Goal: Task Accomplishment & Management: Use online tool/utility

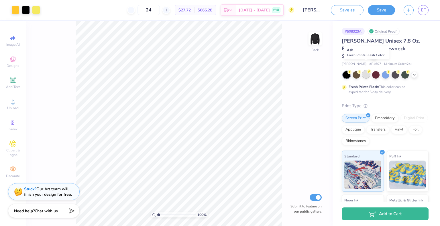
click at [365, 71] on div at bounding box center [365, 74] width 7 height 7
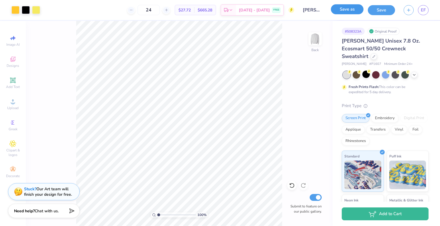
click at [353, 10] on button "Save as" at bounding box center [347, 9] width 33 height 10
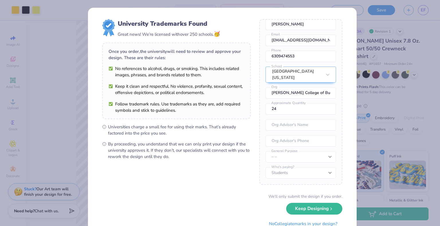
scroll to position [22, 0]
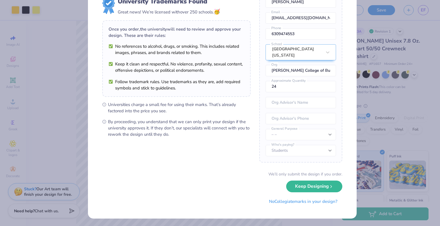
click at [372, 148] on div "University Trademarks Found Great news! We’re licensed with over 250 schools. 🥳…" at bounding box center [220, 113] width 440 height 226
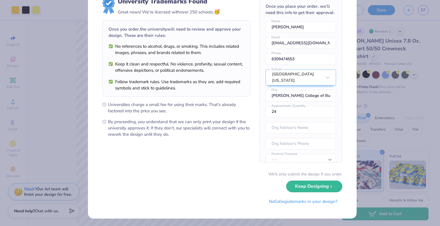
scroll to position [0, 0]
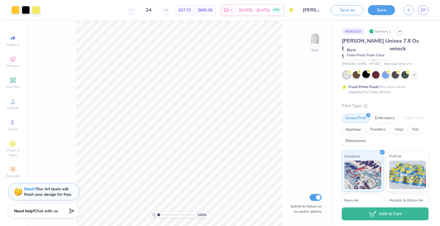
click at [365, 71] on div at bounding box center [365, 74] width 7 height 7
click at [384, 8] on button "Save" at bounding box center [381, 9] width 27 height 10
click at [408, 11] on icon "button" at bounding box center [408, 9] width 5 height 5
click at [370, 71] on div at bounding box center [365, 74] width 7 height 7
click at [358, 9] on button "Save as" at bounding box center [347, 9] width 33 height 10
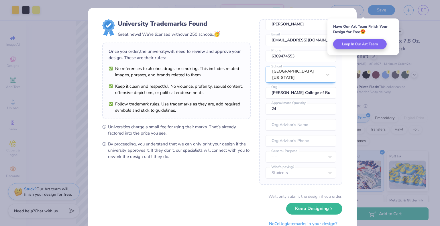
scroll to position [22, 0]
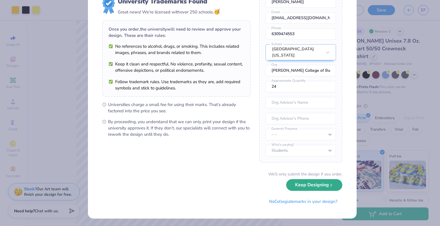
click at [313, 185] on button "Keep Designing" at bounding box center [314, 185] width 56 height 12
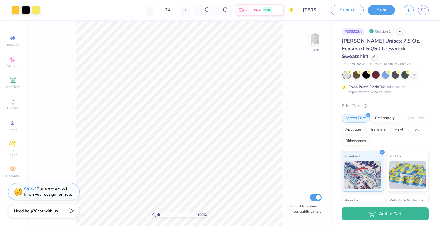
scroll to position [0, 0]
click at [416, 72] on icon at bounding box center [414, 74] width 5 height 5
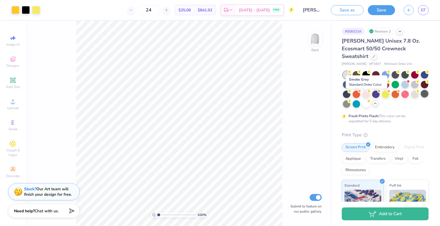
click at [421, 96] on div at bounding box center [424, 93] width 7 height 7
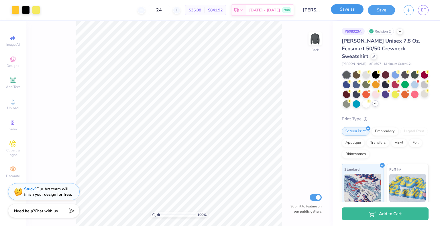
click at [350, 9] on button "Save as" at bounding box center [347, 9] width 33 height 10
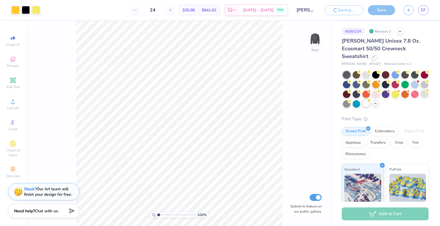
click at [370, 100] on div at bounding box center [365, 103] width 7 height 7
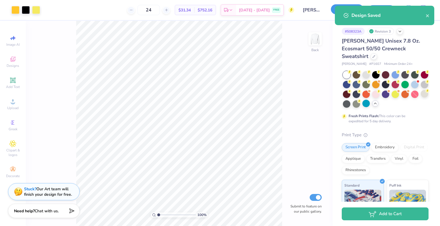
click at [332, 10] on button "Save as" at bounding box center [347, 9] width 33 height 10
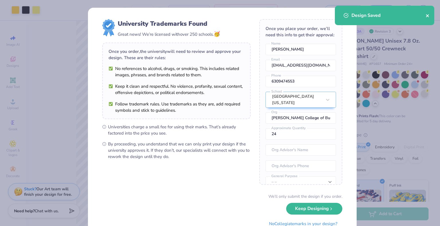
click at [426, 17] on icon "close" at bounding box center [427, 15] width 4 height 5
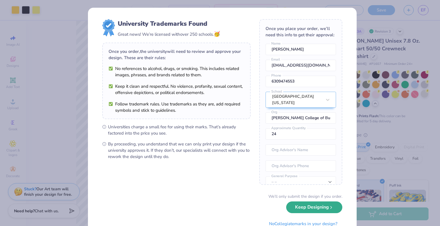
scroll to position [26, 0]
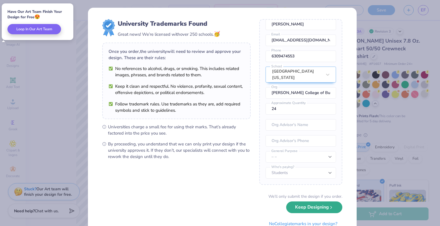
click at [313, 212] on button "Keep Designing" at bounding box center [314, 208] width 56 height 12
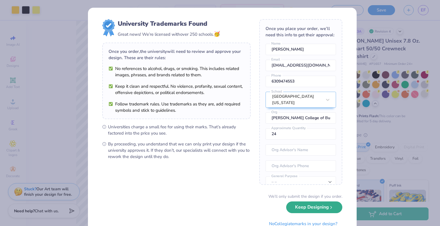
click at [314, 208] on button "Keep Designing" at bounding box center [314, 208] width 56 height 12
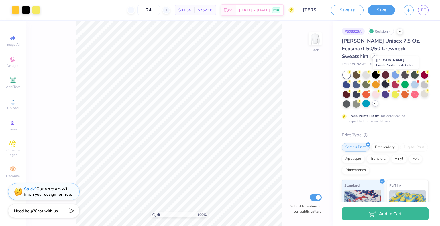
click at [389, 80] on div at bounding box center [385, 83] width 7 height 7
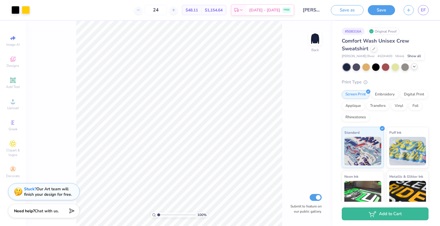
click at [417, 68] on div at bounding box center [414, 67] width 6 height 6
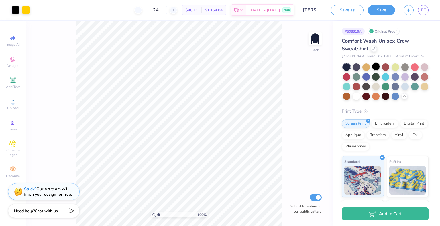
click at [376, 67] on div at bounding box center [375, 66] width 7 height 7
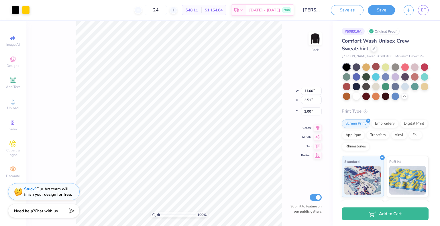
type input "3.04"
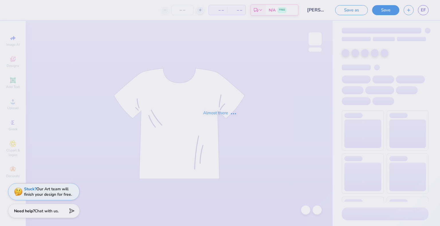
type input "24"
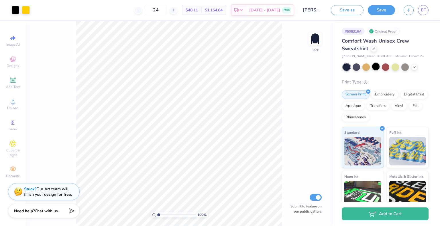
click at [375, 66] on div at bounding box center [375, 66] width 7 height 7
click at [345, 14] on button "Save as" at bounding box center [347, 9] width 33 height 10
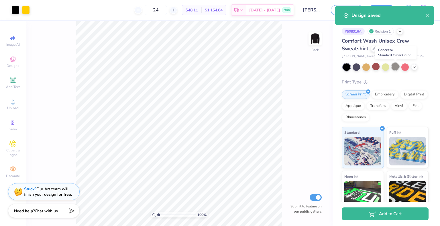
click at [394, 64] on div at bounding box center [394, 66] width 7 height 7
click at [428, 16] on icon "close" at bounding box center [427, 15] width 4 height 5
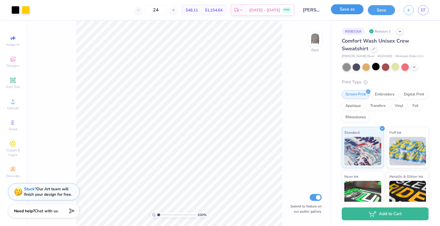
click at [350, 10] on button "Save as" at bounding box center [347, 9] width 33 height 10
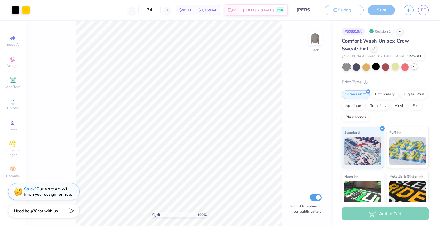
click at [415, 68] on icon at bounding box center [414, 66] width 5 height 5
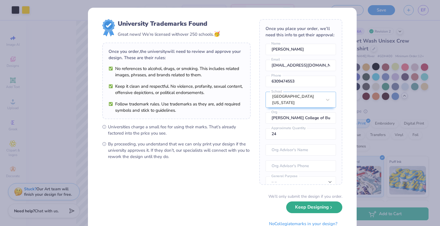
click at [323, 213] on button "Keep Designing" at bounding box center [314, 208] width 56 height 12
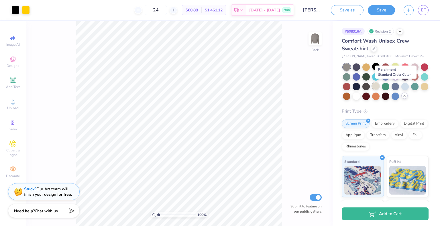
click at [379, 86] on div at bounding box center [375, 85] width 7 height 7
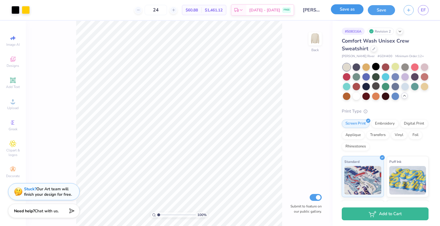
click at [350, 11] on button "Save as" at bounding box center [347, 9] width 33 height 10
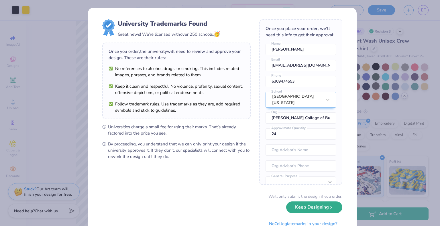
click at [298, 208] on button "Keep Designing" at bounding box center [314, 208] width 56 height 12
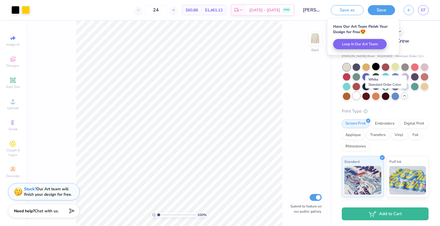
click at [360, 98] on div at bounding box center [355, 95] width 7 height 7
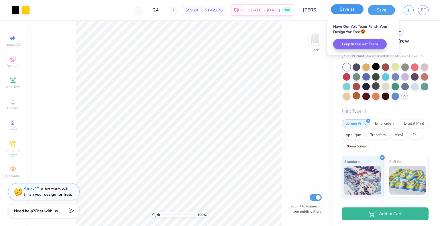
click at [349, 10] on button "Save as" at bounding box center [347, 9] width 33 height 10
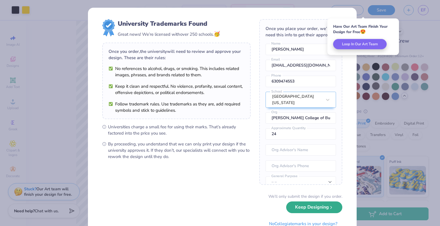
click at [307, 208] on button "Keep Designing" at bounding box center [314, 208] width 56 height 12
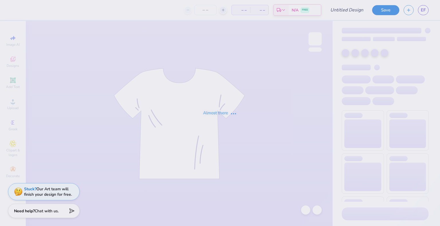
type input "[PERSON_NAME] : [PERSON_NAME]"
type input "24"
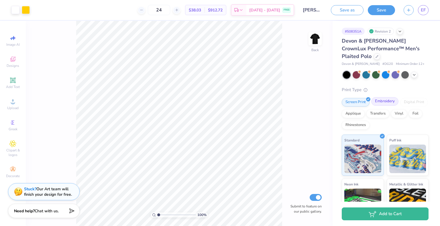
click at [383, 100] on div "Embroidery" at bounding box center [384, 101] width 27 height 9
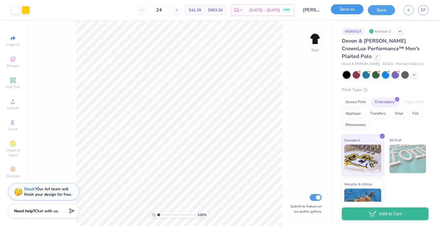
click at [352, 7] on button "Save as" at bounding box center [347, 9] width 33 height 10
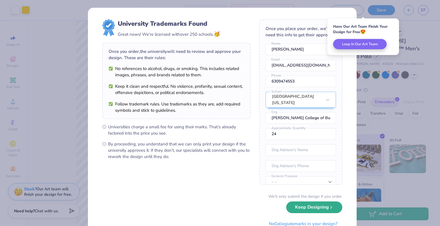
click at [312, 208] on button "Keep Designing" at bounding box center [314, 208] width 56 height 12
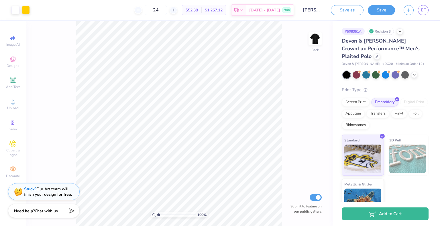
click at [417, 77] on div at bounding box center [386, 74] width 86 height 7
click at [417, 74] on div at bounding box center [386, 74] width 86 height 7
click at [415, 74] on icon at bounding box center [414, 74] width 5 height 5
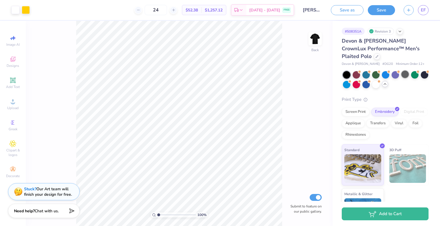
click at [407, 75] on div at bounding box center [404, 74] width 7 height 7
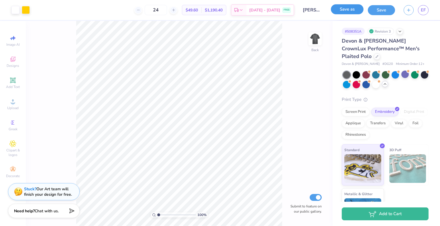
click at [349, 9] on button "Save as" at bounding box center [347, 9] width 33 height 10
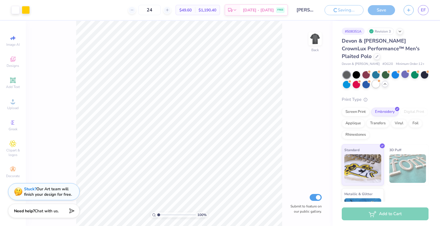
click at [379, 85] on div at bounding box center [375, 83] width 7 height 7
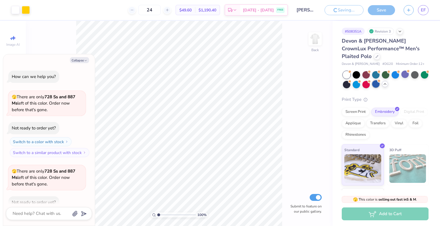
scroll to position [31, 0]
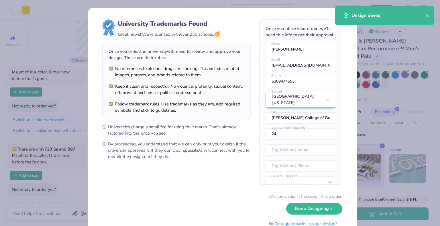
click at [395, 86] on div "University Trademarks Found Great news! We’re licensed with over 250 schools. 🥳…" at bounding box center [220, 113] width 440 height 226
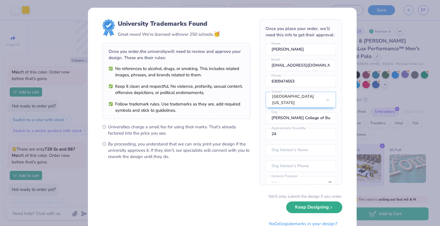
click at [313, 208] on button "Keep Designing" at bounding box center [314, 208] width 56 height 12
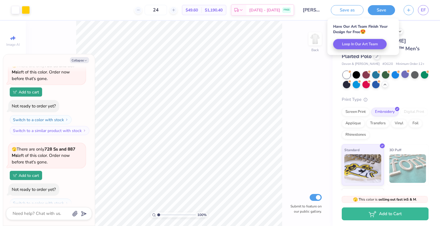
type textarea "x"
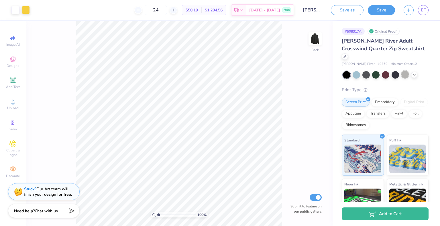
click at [401, 71] on div at bounding box center [404, 74] width 7 height 7
click at [353, 9] on button "Save as" at bounding box center [347, 9] width 33 height 10
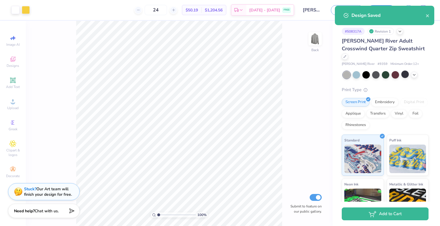
click at [419, 71] on div at bounding box center [386, 74] width 86 height 7
click at [415, 68] on body "Art colors 24 $50.19 Per Item $1,204.56 Total Est. Delivery [DATE] - [DATE] FRE…" at bounding box center [220, 113] width 440 height 226
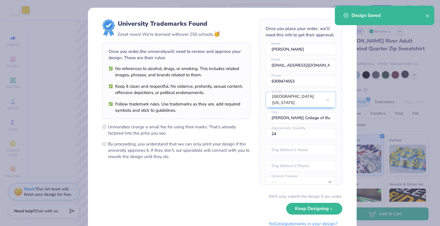
click at [319, 215] on div "We’ll only submit the design if you order. Keep Designing No Collegiate marks i…" at bounding box center [222, 212] width 240 height 36
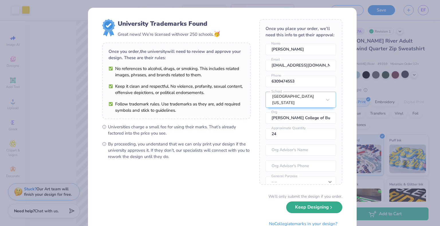
click at [318, 208] on button "Keep Designing" at bounding box center [314, 208] width 56 height 12
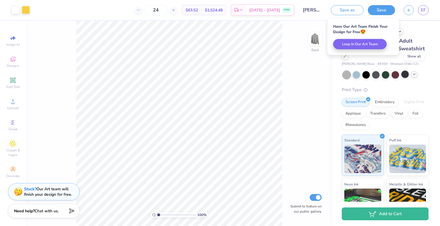
click at [412, 72] on icon at bounding box center [414, 74] width 5 height 5
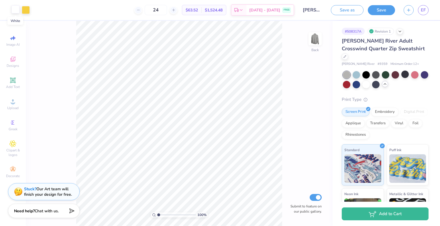
click at [13, 9] on div at bounding box center [15, 9] width 8 height 8
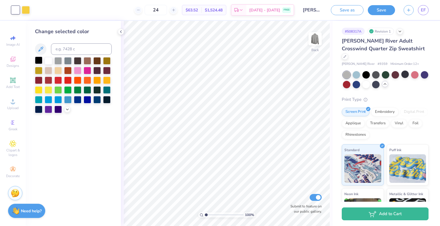
click at [40, 60] on div at bounding box center [38, 60] width 7 height 7
click at [370, 80] on div at bounding box center [365, 83] width 7 height 7
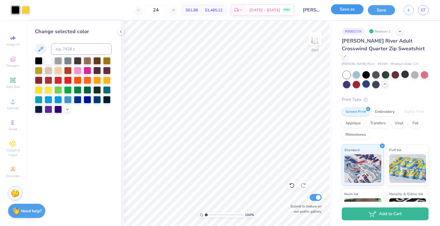
click at [354, 12] on button "Save as" at bounding box center [347, 9] width 33 height 10
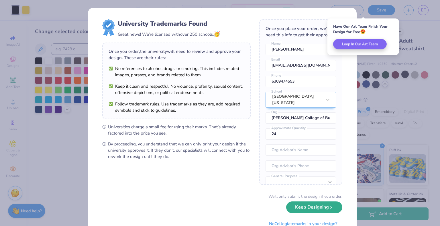
click at [317, 206] on button "Keep Designing" at bounding box center [314, 208] width 56 height 12
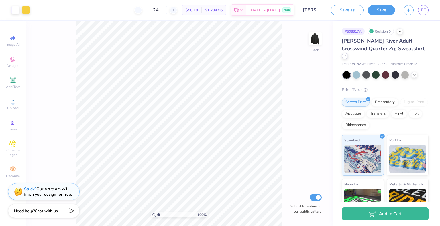
click at [403, 52] on div "Charles River Adult Crosswind Quarter Zip Sweatshirt" at bounding box center [385, 48] width 87 height 23
click at [346, 55] on icon at bounding box center [344, 56] width 3 height 3
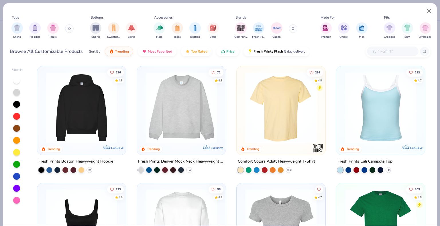
click at [73, 27] on button at bounding box center [69, 28] width 9 height 9
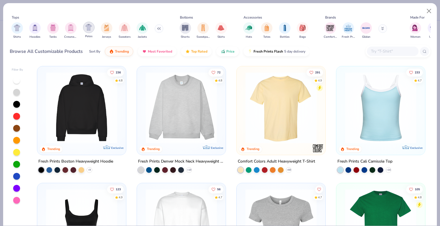
click at [88, 31] on div "filter for Polos" at bounding box center [88, 27] width 11 height 11
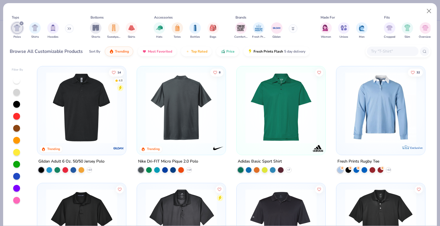
click at [168, 126] on img at bounding box center [181, 108] width 77 height 72
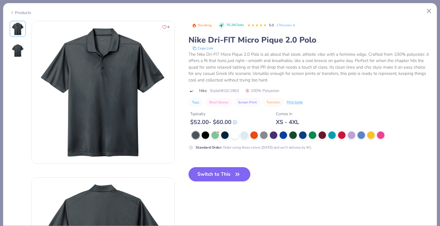
click at [16, 11] on div "Products" at bounding box center [20, 13] width 21 height 6
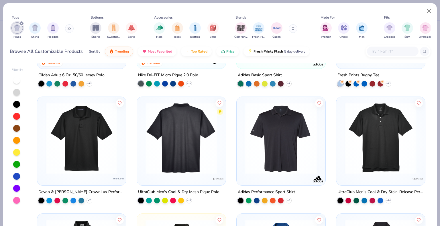
scroll to position [98, 0]
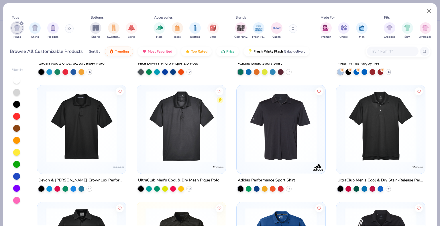
click at [188, 143] on img at bounding box center [181, 127] width 77 height 72
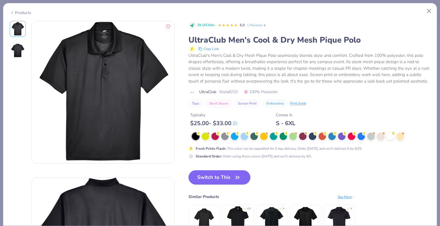
click at [215, 178] on button "Switch to This" at bounding box center [219, 178] width 62 height 14
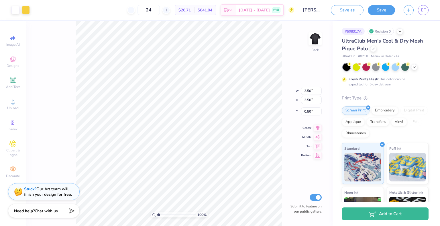
type input "1.25"
click at [352, 11] on button "Save as" at bounding box center [347, 9] width 33 height 10
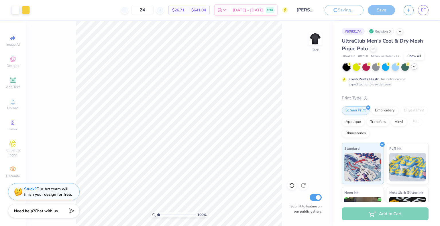
click at [413, 66] on polyline at bounding box center [414, 66] width 2 height 1
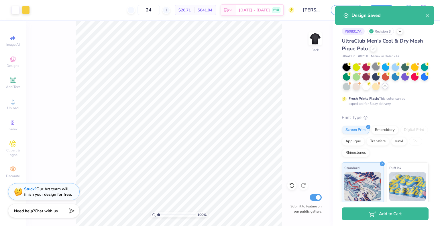
click at [375, 68] on div at bounding box center [375, 66] width 7 height 7
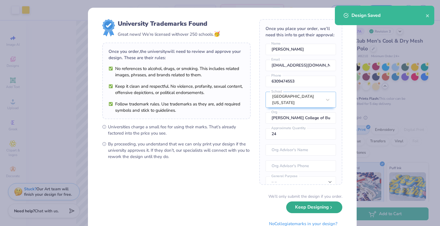
click at [298, 206] on button "Keep Designing" at bounding box center [314, 208] width 56 height 12
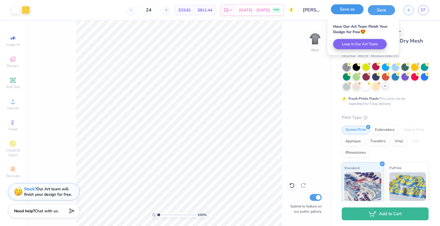
click at [348, 8] on button "Save as" at bounding box center [347, 9] width 33 height 10
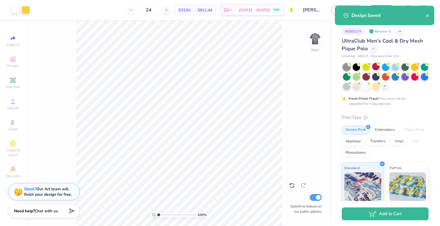
click at [12, 10] on div at bounding box center [15, 9] width 8 height 8
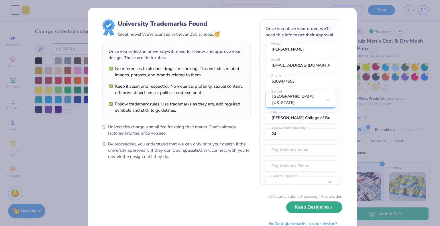
click at [302, 210] on button "Keep Designing" at bounding box center [314, 208] width 56 height 12
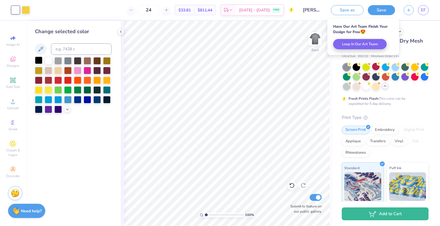
click at [36, 59] on div at bounding box center [38, 60] width 7 height 7
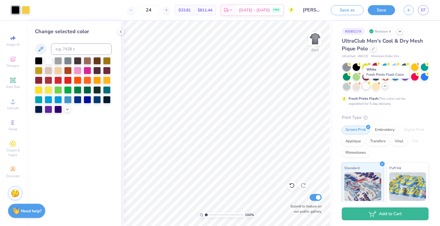
click at [370, 88] on div at bounding box center [365, 85] width 7 height 7
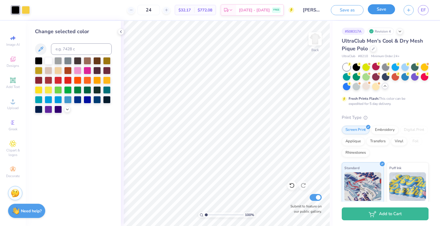
click at [385, 7] on button "Save" at bounding box center [381, 9] width 27 height 10
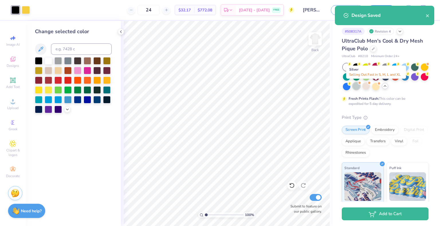
click at [360, 85] on div at bounding box center [355, 85] width 7 height 7
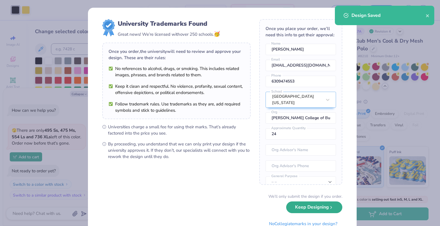
click at [303, 207] on button "Keep Designing" at bounding box center [314, 208] width 56 height 12
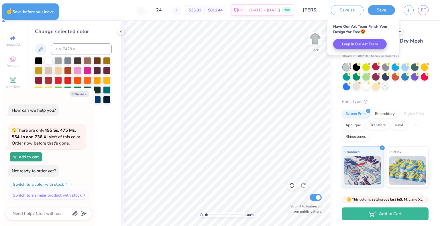
type textarea "x"
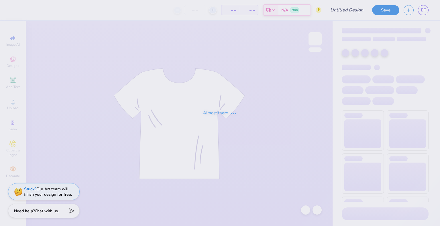
type input "[PERSON_NAME] : [PERSON_NAME]"
type input "24"
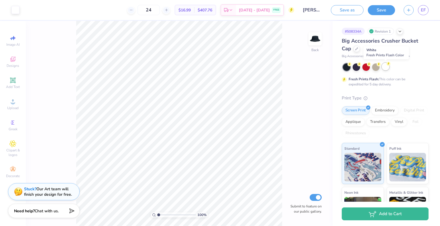
click at [386, 67] on div at bounding box center [385, 66] width 7 height 7
click at [9, 13] on div "Art colors" at bounding box center [9, 10] width 19 height 20
click at [16, 11] on div at bounding box center [15, 9] width 8 height 8
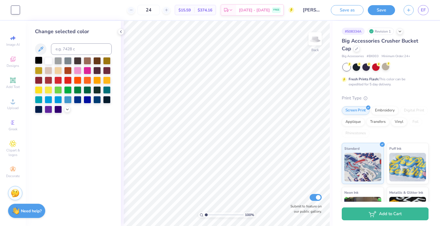
click at [37, 62] on div at bounding box center [38, 60] width 7 height 7
click at [382, 109] on div "Embroidery" at bounding box center [384, 110] width 27 height 9
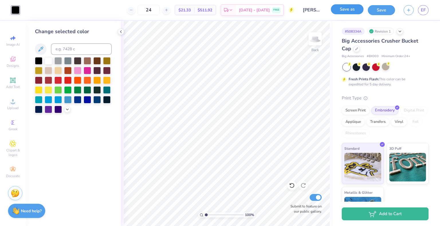
click at [345, 11] on button "Save as" at bounding box center [347, 9] width 33 height 10
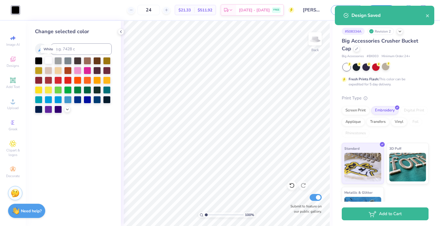
click at [49, 60] on div at bounding box center [48, 60] width 7 height 7
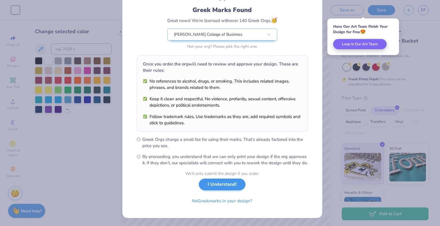
scroll to position [31, 0]
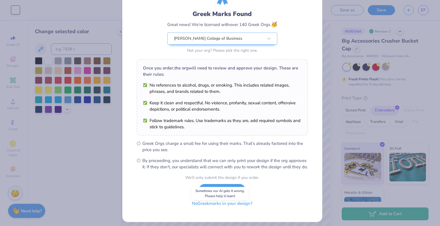
click at [222, 210] on button "No Greek marks in your design?" at bounding box center [222, 204] width 70 height 12
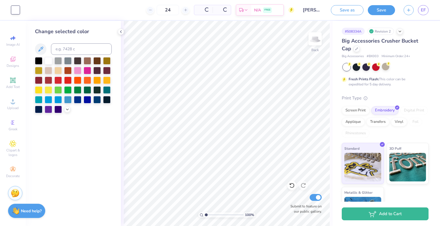
scroll to position [0, 0]
click at [355, 66] on div at bounding box center [355, 66] width 7 height 7
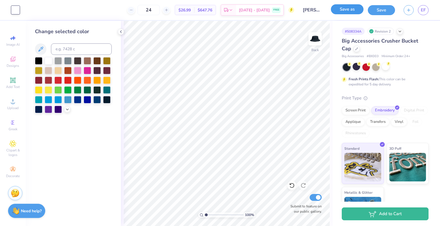
click at [354, 12] on button "Save as" at bounding box center [347, 9] width 33 height 10
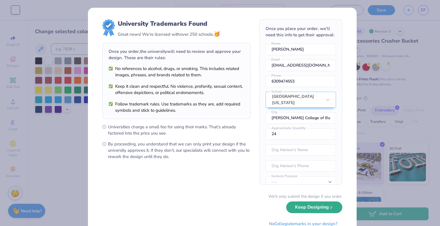
click at [313, 211] on button "Keep Designing" at bounding box center [314, 208] width 56 height 12
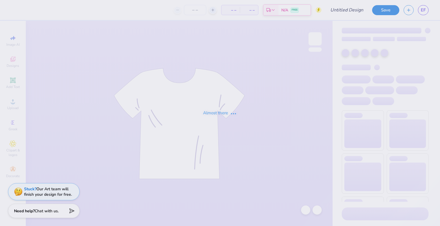
type input "[PERSON_NAME] : [PERSON_NAME]"
type input "24"
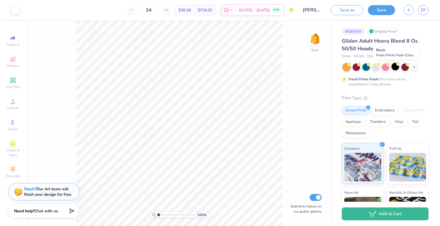
click at [393, 68] on div at bounding box center [394, 66] width 7 height 7
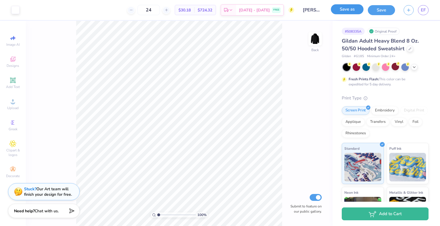
click at [354, 7] on button "Save as" at bounding box center [347, 9] width 33 height 10
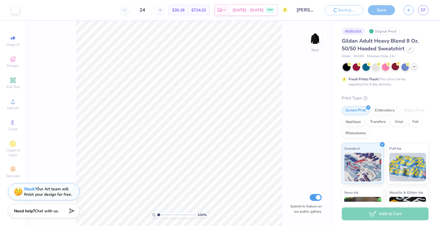
click at [413, 67] on icon at bounding box center [414, 66] width 5 height 5
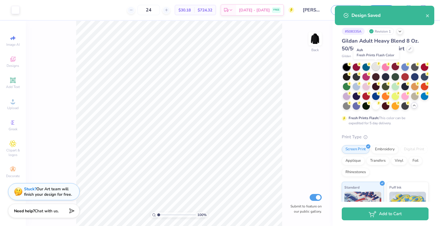
click at [376, 68] on div at bounding box center [375, 66] width 7 height 7
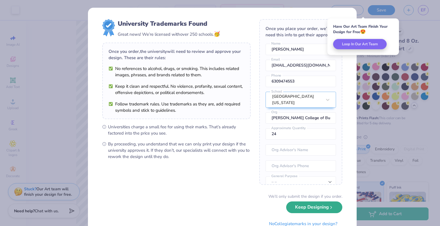
click at [308, 209] on button "Keep Designing" at bounding box center [314, 208] width 56 height 12
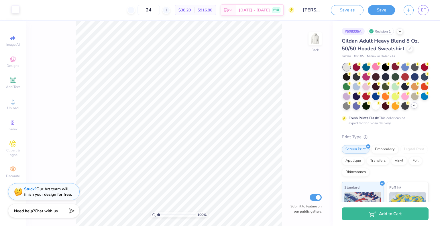
click at [17, 9] on div at bounding box center [15, 9] width 8 height 8
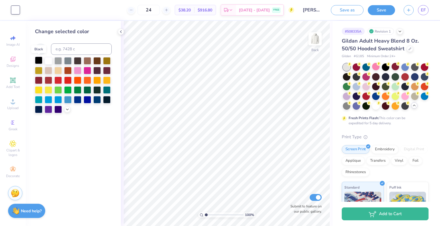
click at [36, 60] on div at bounding box center [38, 60] width 7 height 7
click at [340, 9] on button "Save as" at bounding box center [347, 9] width 33 height 10
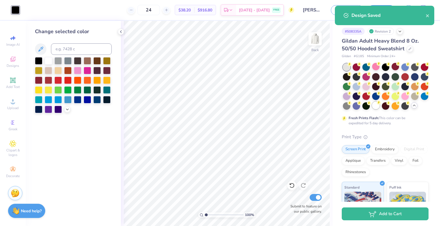
click at [379, 105] on div at bounding box center [375, 105] width 7 height 7
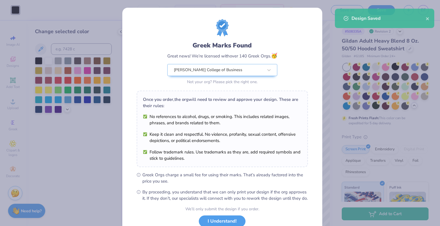
scroll to position [41, 0]
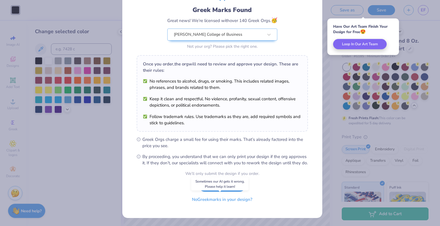
click at [226, 202] on button "No Greek marks in your design?" at bounding box center [222, 200] width 70 height 12
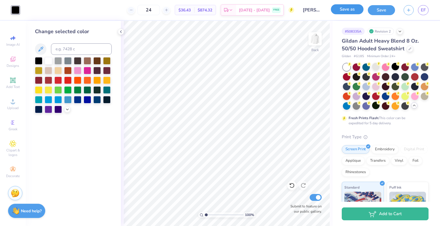
click at [348, 10] on button "Save as" at bounding box center [347, 9] width 33 height 10
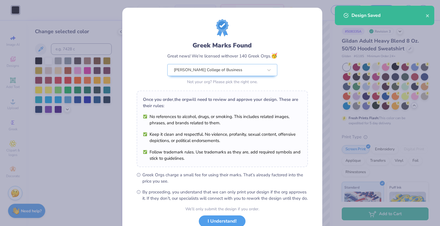
scroll to position [41, 0]
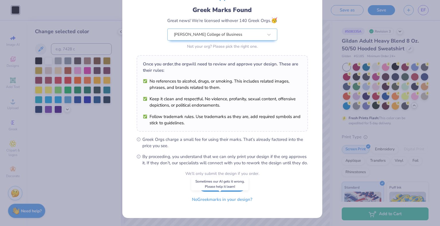
click at [234, 202] on button "No Greek marks in your design?" at bounding box center [222, 200] width 70 height 12
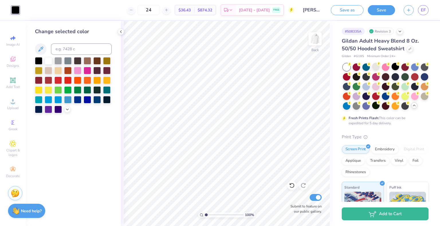
scroll to position [0, 0]
click at [360, 106] on div at bounding box center [355, 105] width 7 height 7
click at [47, 58] on div at bounding box center [48, 60] width 7 height 7
click at [349, 11] on button "Save as" at bounding box center [347, 9] width 33 height 10
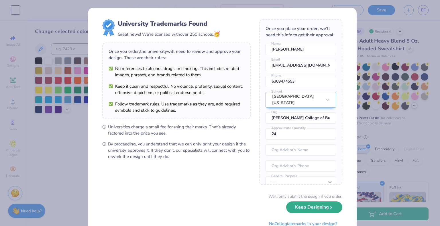
click at [302, 204] on button "Keep Designing" at bounding box center [314, 208] width 56 height 12
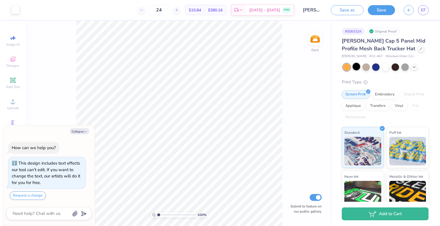
click at [354, 67] on div at bounding box center [355, 66] width 7 height 7
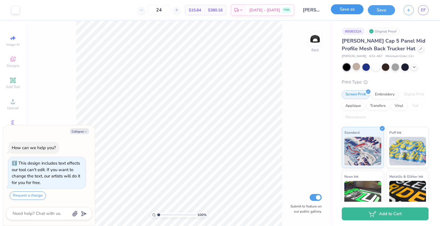
click at [352, 13] on button "Save as" at bounding box center [347, 9] width 33 height 10
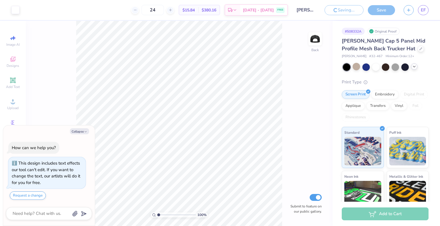
click at [415, 66] on icon at bounding box center [414, 66] width 5 height 5
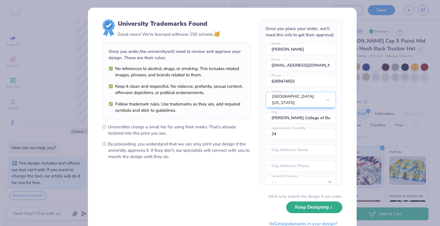
click at [298, 208] on button "Keep Designing" at bounding box center [314, 208] width 56 height 12
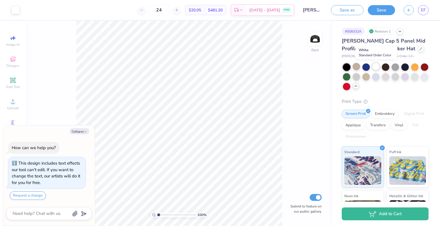
click at [376, 66] on div at bounding box center [375, 66] width 7 height 7
click at [18, 11] on div at bounding box center [15, 9] width 8 height 8
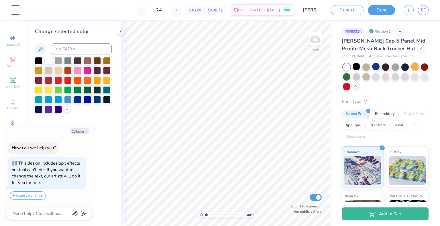
click at [414, 69] on div at bounding box center [414, 66] width 7 height 7
click at [384, 115] on div "Embroidery" at bounding box center [384, 113] width 27 height 9
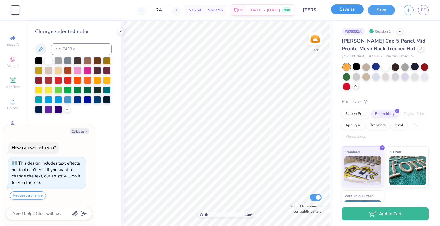
click at [353, 9] on button "Save as" at bounding box center [347, 9] width 33 height 10
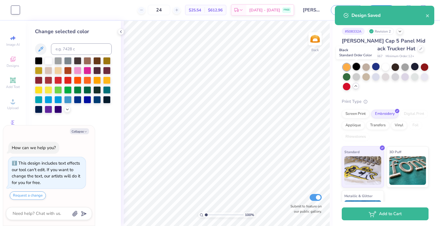
click at [356, 64] on div at bounding box center [355, 66] width 7 height 7
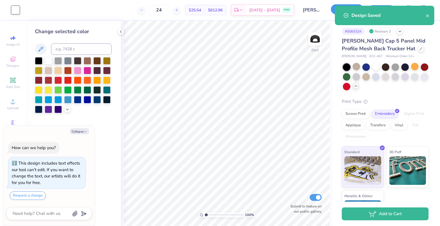
click at [332, 10] on button "Save as" at bounding box center [347, 9] width 33 height 10
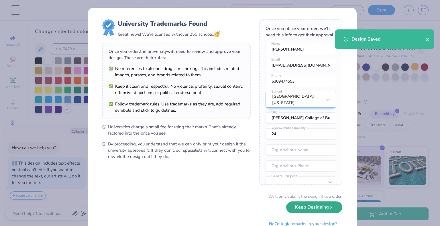
click at [302, 205] on button "Keep Designing" at bounding box center [314, 208] width 56 height 12
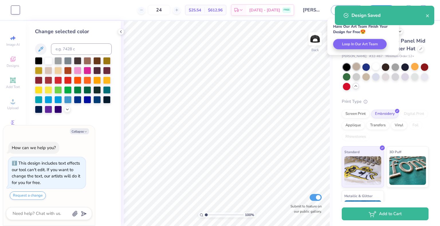
click at [356, 66] on div at bounding box center [355, 66] width 7 height 7
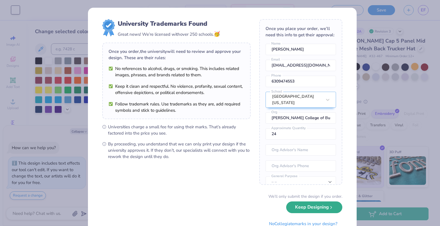
click at [301, 206] on button "Keep Designing" at bounding box center [314, 208] width 56 height 12
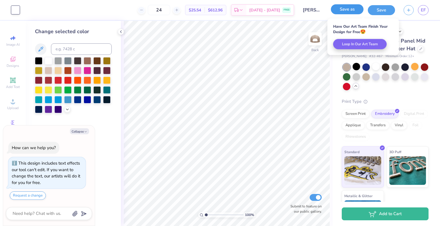
click at [345, 13] on button "Save as" at bounding box center [347, 9] width 33 height 10
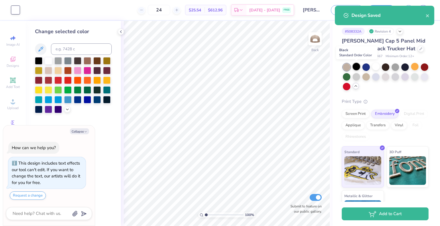
click at [356, 67] on div at bounding box center [355, 66] width 7 height 7
click at [375, 66] on div at bounding box center [375, 66] width 7 height 7
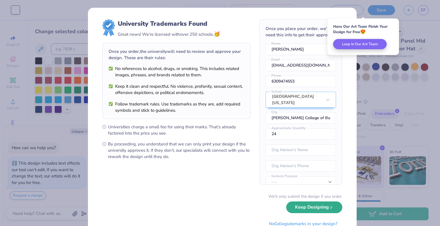
click at [294, 205] on button "Keep Designing" at bounding box center [314, 208] width 56 height 12
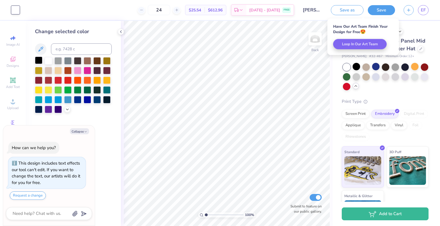
click at [40, 60] on div at bounding box center [38, 60] width 7 height 7
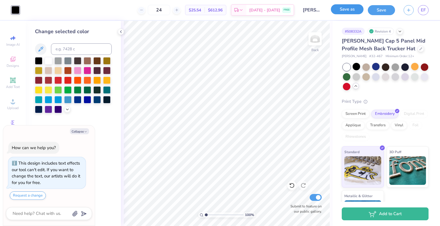
click at [343, 10] on button "Save as" at bounding box center [347, 9] width 33 height 10
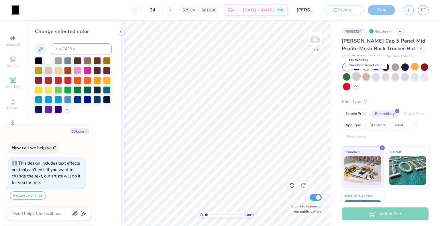
click at [360, 76] on div at bounding box center [355, 76] width 7 height 7
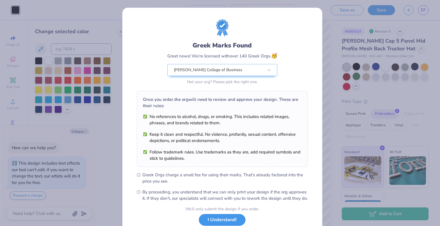
click at [221, 224] on button "I Understand!" at bounding box center [222, 220] width 47 height 12
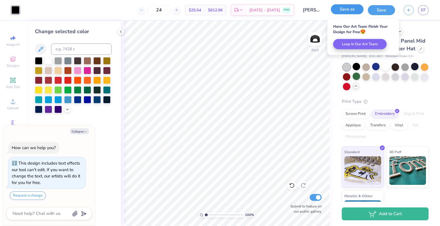
click at [352, 9] on button "Save as" at bounding box center [347, 9] width 33 height 10
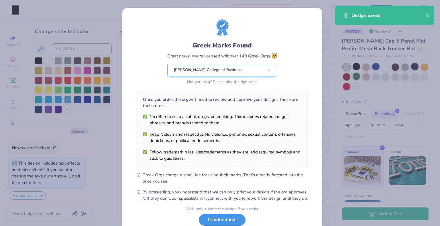
click at [232, 224] on button "I Understand!" at bounding box center [222, 220] width 47 height 12
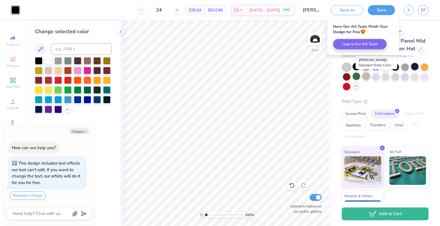
click at [370, 76] on div at bounding box center [365, 76] width 7 height 7
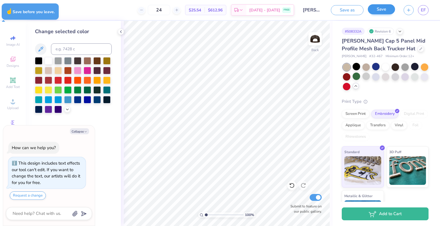
type textarea "x"
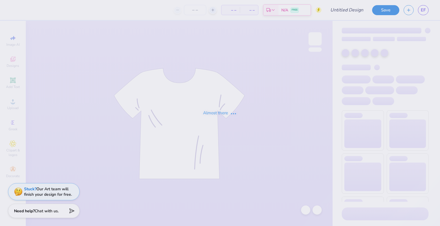
type input "[PERSON_NAME] : [PERSON_NAME]"
type input "24"
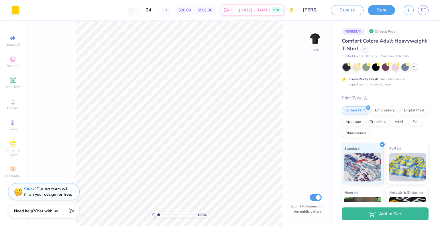
click at [412, 66] on icon at bounding box center [414, 66] width 5 height 5
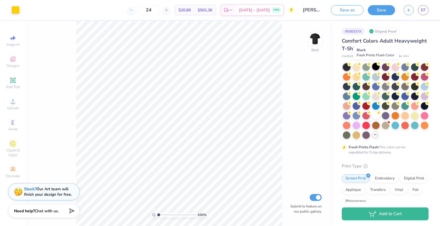
click at [377, 67] on div at bounding box center [375, 66] width 7 height 7
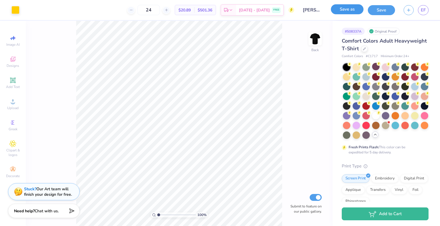
click at [353, 9] on button "Save as" at bounding box center [347, 9] width 33 height 10
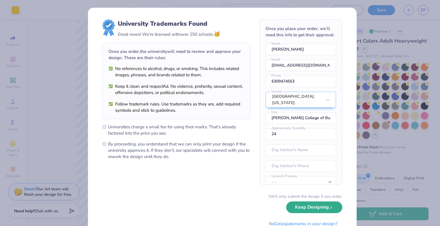
click at [305, 209] on button "Keep Designing" at bounding box center [314, 208] width 56 height 12
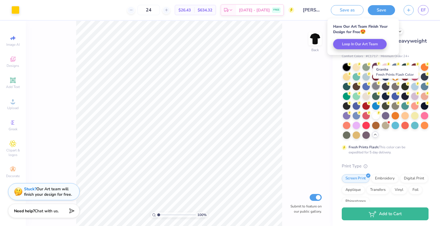
click at [379, 86] on div at bounding box center [375, 85] width 7 height 7
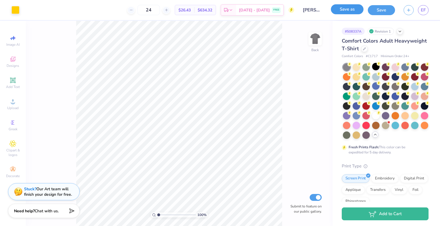
click at [352, 9] on button "Save as" at bounding box center [347, 9] width 33 height 10
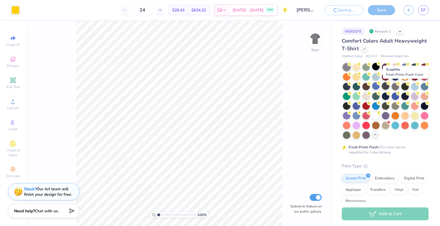
click at [351, 66] on circle at bounding box center [349, 64] width 4 height 4
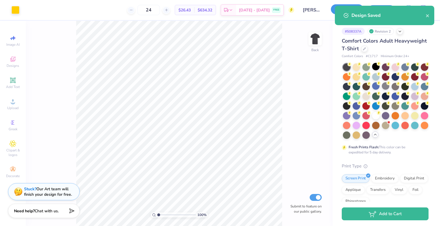
click at [333, 11] on button "Save as" at bounding box center [347, 9] width 33 height 10
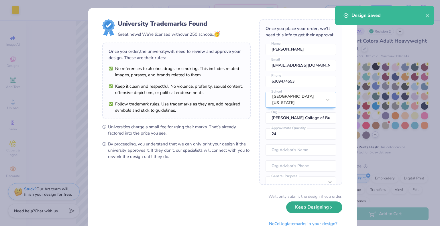
click at [303, 209] on button "Keep Designing" at bounding box center [314, 208] width 56 height 12
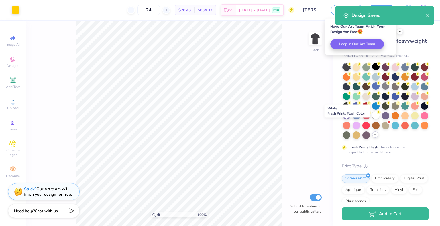
click at [372, 119] on div at bounding box center [375, 115] width 7 height 7
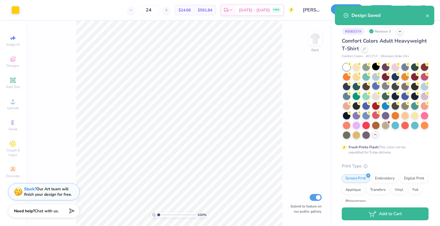
click at [332, 11] on button "Save as" at bounding box center [347, 9] width 33 height 10
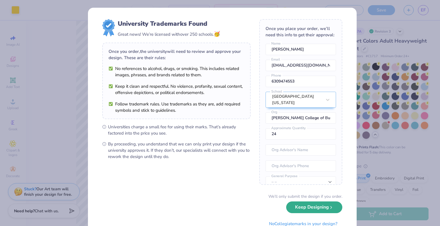
click at [316, 210] on button "Keep Designing" at bounding box center [314, 208] width 56 height 12
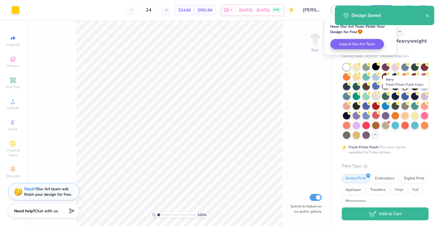
click at [379, 94] on div at bounding box center [375, 95] width 7 height 7
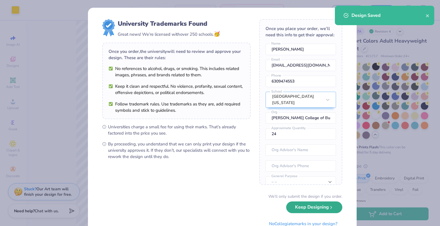
click at [299, 209] on button "Keep Designing" at bounding box center [314, 208] width 56 height 12
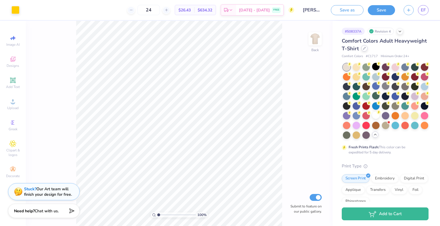
click at [367, 50] on div at bounding box center [364, 48] width 6 height 6
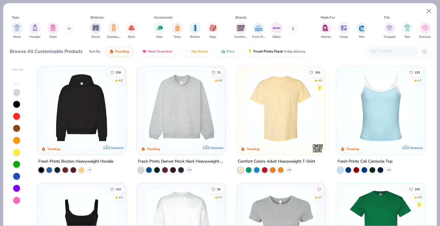
click at [66, 29] on button at bounding box center [69, 28] width 9 height 9
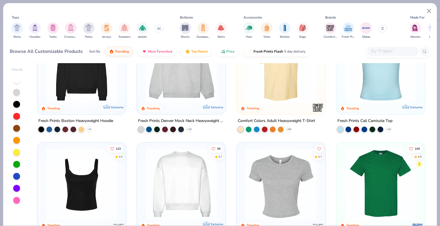
scroll to position [38, 0]
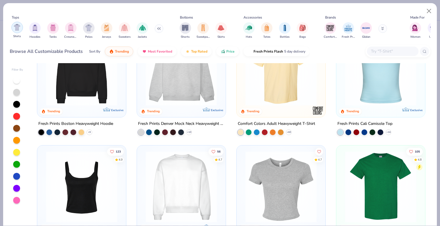
click at [13, 27] on div "filter for Shirts" at bounding box center [16, 27] width 11 height 11
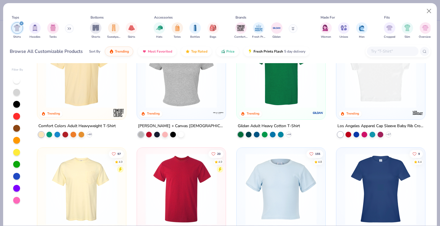
scroll to position [2, 0]
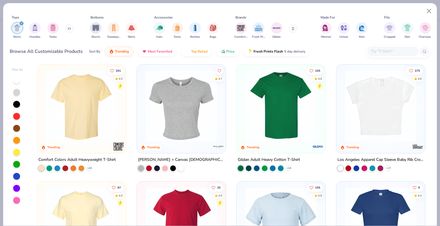
click at [388, 52] on input "text" at bounding box center [392, 51] width 44 height 7
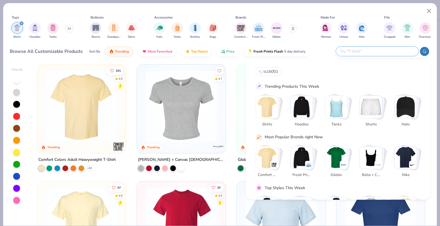
type input "k"
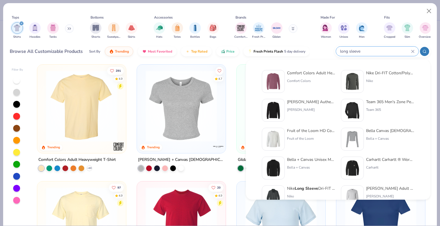
type input "long sleeve"
click at [305, 76] on div "Comfort Colors Adult Heavyweight RS Long-Sleeve T-Shirt Comfort Colors" at bounding box center [311, 81] width 48 height 23
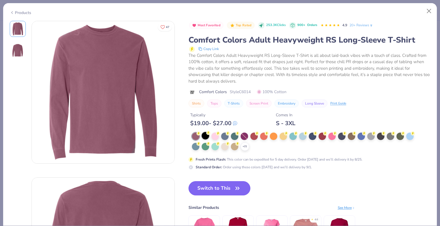
click at [206, 136] on div at bounding box center [205, 135] width 7 height 7
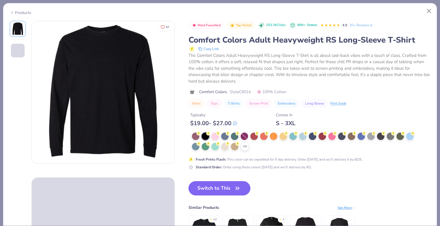
click at [223, 188] on button "Switch to This" at bounding box center [219, 189] width 62 height 14
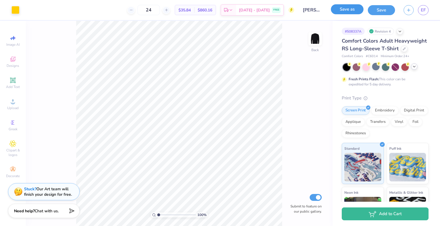
click at [350, 8] on button "Save as" at bounding box center [347, 9] width 33 height 10
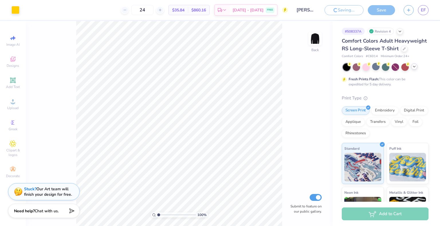
click at [414, 67] on polyline at bounding box center [414, 66] width 2 height 1
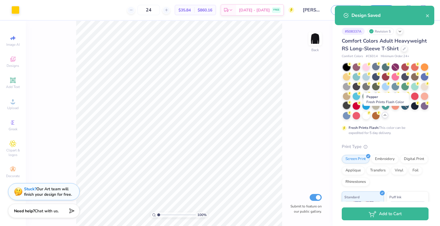
click at [350, 109] on div at bounding box center [346, 105] width 7 height 7
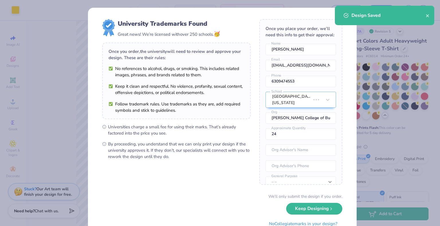
click at [333, 10] on div "University Trademarks Found Great news! We’re licensed with over 250 schools. 🥳…" at bounding box center [222, 125] width 269 height 234
click at [298, 207] on button "Keep Designing" at bounding box center [314, 208] width 56 height 12
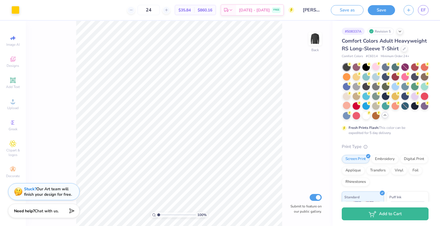
click at [338, 10] on div "Design Saved" at bounding box center [385, 18] width 102 height 26
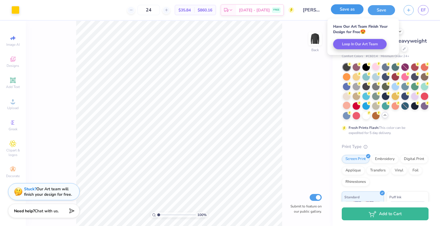
click at [354, 11] on button "Save as" at bounding box center [347, 9] width 33 height 10
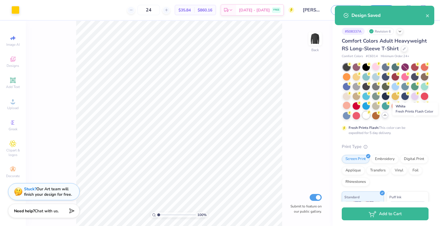
click at [370, 119] on div at bounding box center [365, 115] width 7 height 7
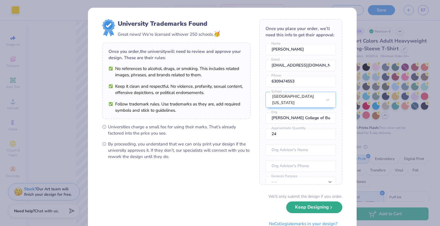
click at [308, 212] on button "Keep Designing" at bounding box center [314, 208] width 56 height 12
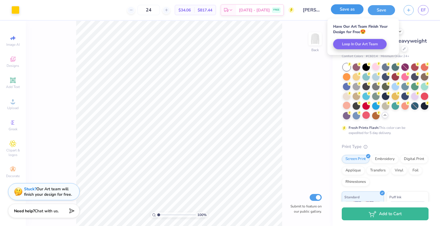
click at [336, 9] on button "Save as" at bounding box center [347, 9] width 33 height 10
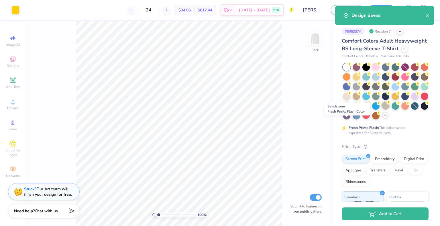
click at [382, 109] on div at bounding box center [385, 105] width 7 height 7
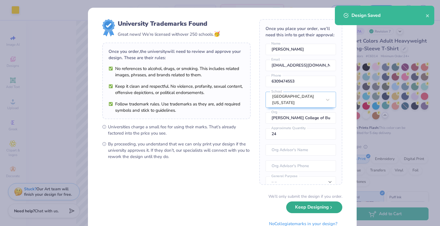
click at [313, 205] on button "Keep Designing" at bounding box center [314, 208] width 56 height 12
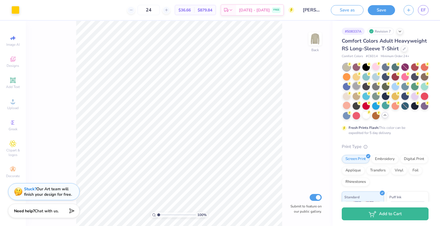
click at [360, 90] on div at bounding box center [355, 85] width 7 height 7
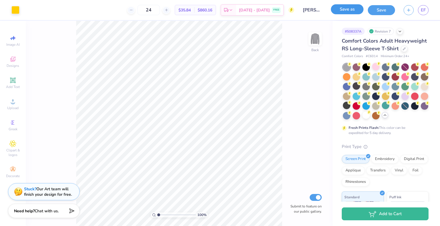
click at [348, 9] on button "Save as" at bounding box center [347, 9] width 33 height 10
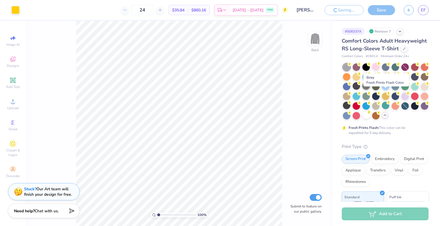
click at [370, 90] on div at bounding box center [365, 85] width 7 height 7
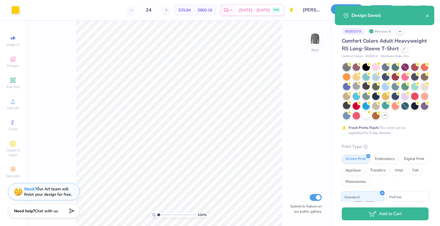
click at [332, 10] on button "Save as" at bounding box center [347, 9] width 33 height 10
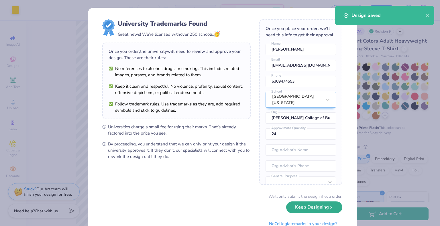
click at [318, 208] on button "Keep Designing" at bounding box center [314, 208] width 56 height 12
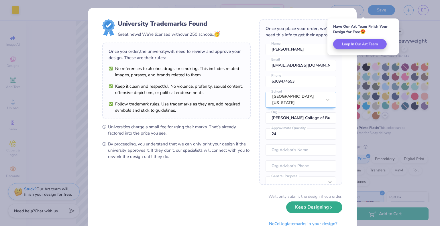
click at [314, 205] on button "Keep Designing" at bounding box center [314, 208] width 56 height 12
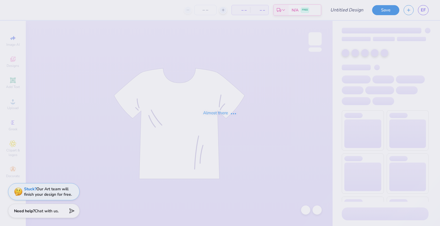
type input "[PERSON_NAME] : [PERSON_NAME]"
type input "24"
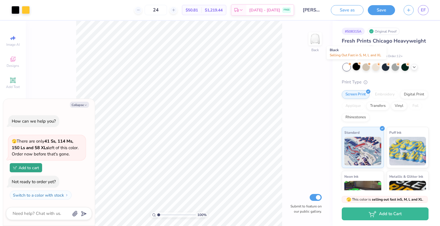
click at [355, 67] on div at bounding box center [355, 66] width 7 height 7
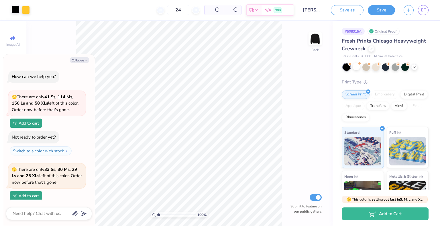
scroll to position [28, 0]
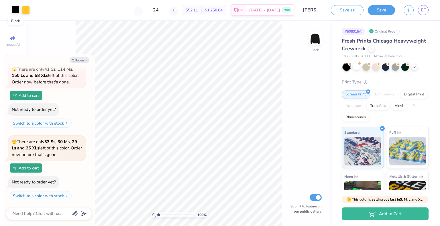
click at [14, 10] on div at bounding box center [15, 9] width 8 height 8
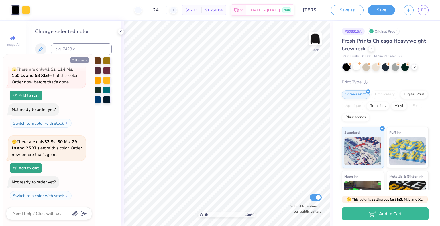
click at [79, 57] on button "Collapse" at bounding box center [79, 60] width 19 height 6
type textarea "x"
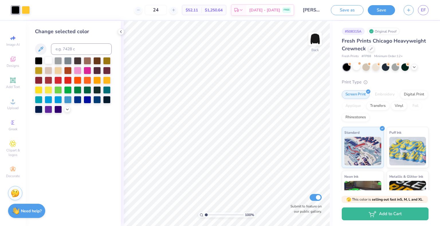
click at [47, 60] on div at bounding box center [48, 60] width 7 height 7
click at [353, 10] on button "Save as" at bounding box center [347, 9] width 33 height 10
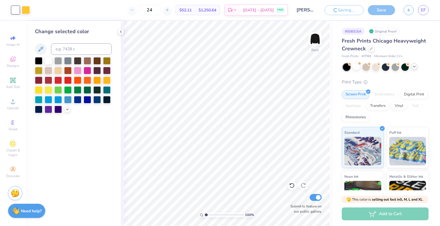
click at [392, 68] on div at bounding box center [394, 67] width 7 height 7
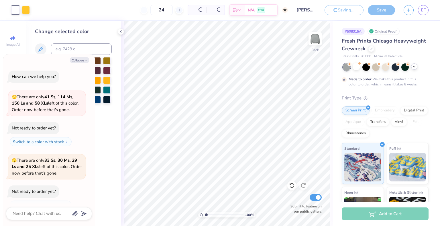
type input "50"
click at [416, 67] on icon at bounding box center [414, 66] width 5 height 5
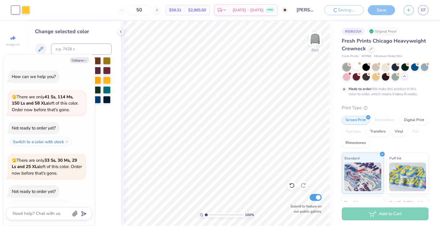
scroll to position [57, 0]
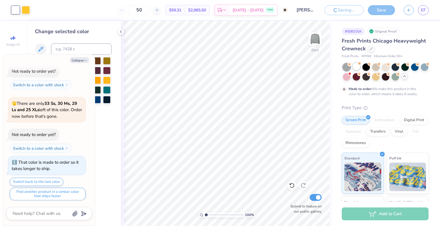
click at [355, 66] on div at bounding box center [355, 66] width 7 height 7
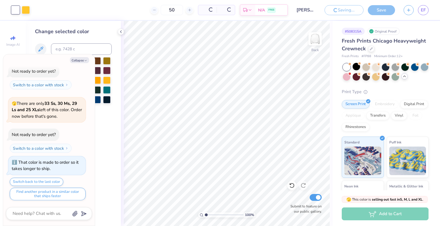
scroll to position [155, 0]
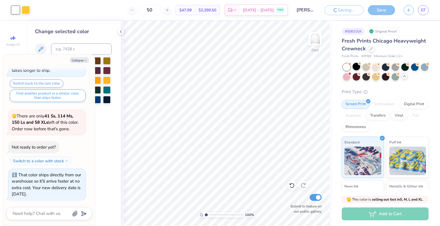
click at [357, 67] on div at bounding box center [355, 66] width 7 height 7
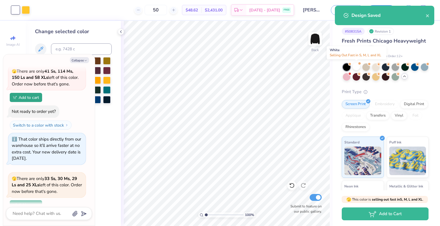
type textarea "x"
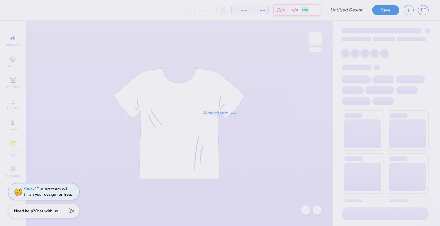
type input "[PERSON_NAME] : [PERSON_NAME]"
type input "24"
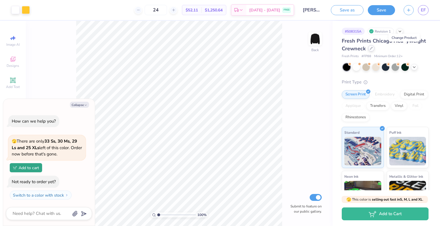
click at [372, 48] on icon at bounding box center [371, 48] width 3 height 3
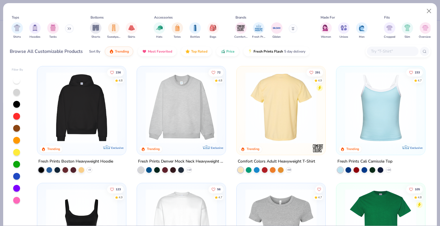
scroll to position [37, 0]
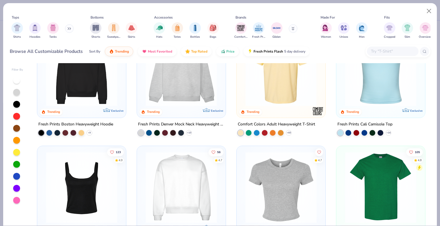
click at [242, 100] on img at bounding box center [203, 71] width 77 height 72
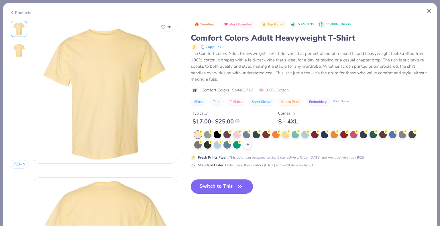
click at [216, 135] on div at bounding box center [217, 134] width 7 height 7
click at [229, 186] on button "Switch to This" at bounding box center [222, 187] width 62 height 14
click at [219, 133] on icon at bounding box center [220, 132] width 4 height 4
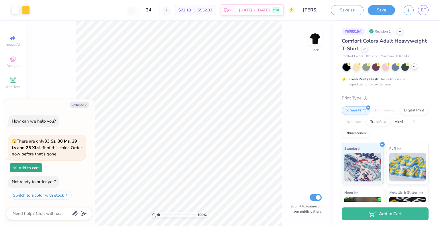
click at [413, 64] on div at bounding box center [414, 67] width 6 height 6
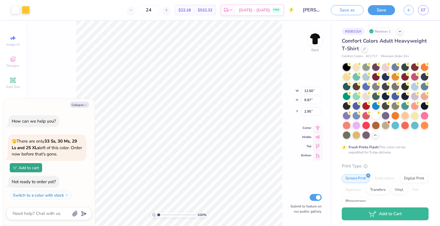
type textarea "x"
type input "3.00"
type textarea "x"
